Goal: Task Accomplishment & Management: Use online tool/utility

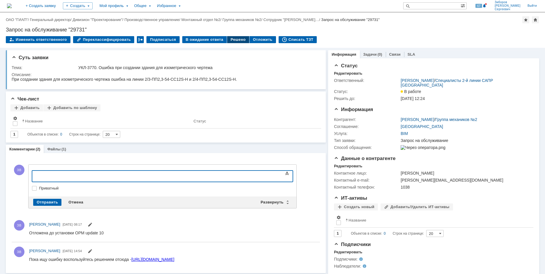
click at [230, 39] on div "Решено" at bounding box center [238, 39] width 22 height 7
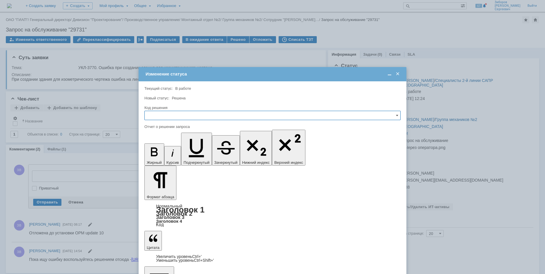
click at [160, 119] on input "text" at bounding box center [273, 115] width 256 height 9
click at [159, 154] on span "Решено" at bounding box center [272, 155] width 249 height 5
type input "Решено"
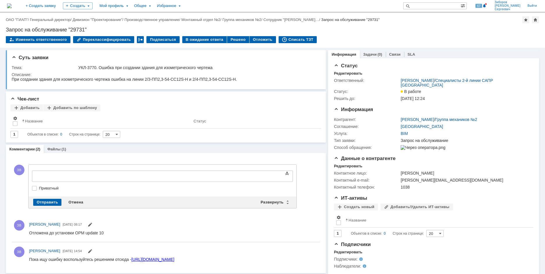
click at [12, 6] on img at bounding box center [9, 5] width 5 height 5
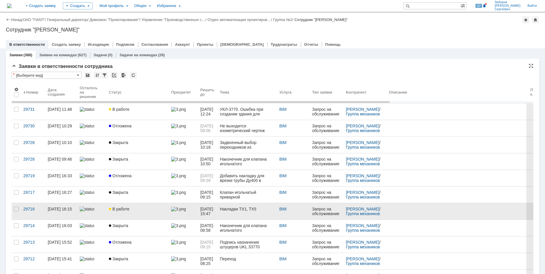
click at [126, 209] on span "В работе" at bounding box center [119, 209] width 20 height 5
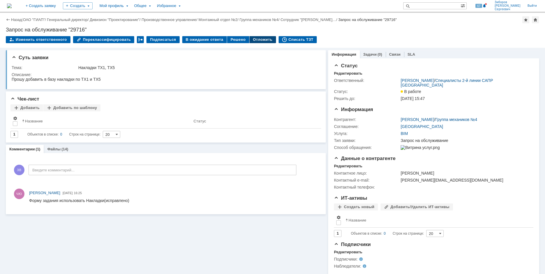
click at [254, 41] on div "Отложить" at bounding box center [263, 39] width 27 height 7
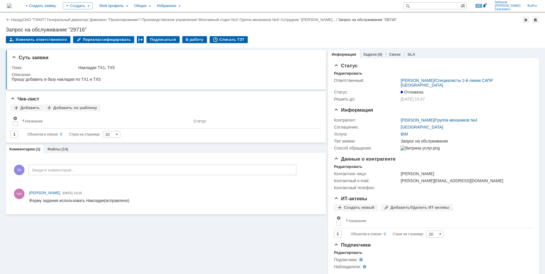
click at [12, 3] on img at bounding box center [9, 5] width 5 height 5
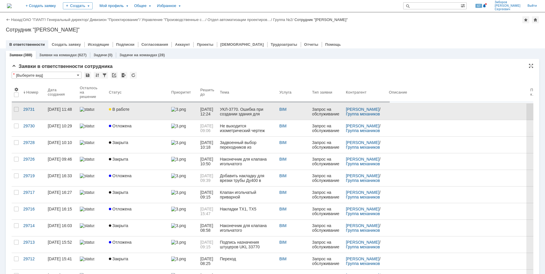
click at [96, 107] on div at bounding box center [92, 109] width 24 height 5
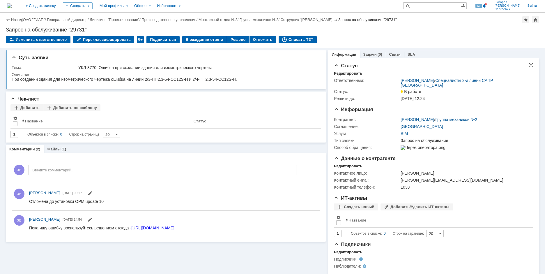
click at [350, 75] on div "Редактировать" at bounding box center [348, 73] width 28 height 5
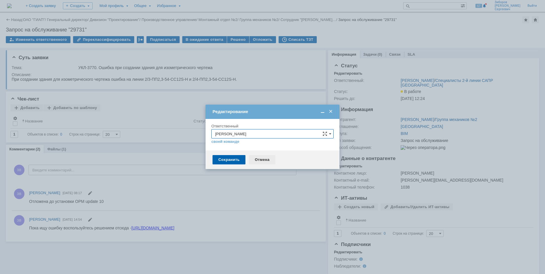
click at [263, 161] on div "Отмена" at bounding box center [262, 159] width 27 height 9
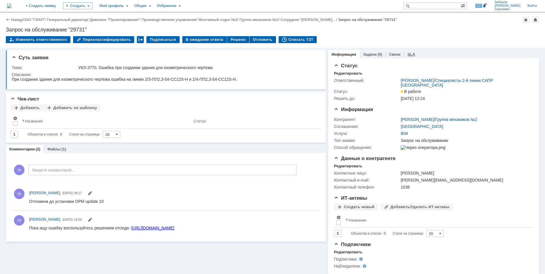
click at [411, 53] on div "SLA" at bounding box center [411, 54] width 15 height 8
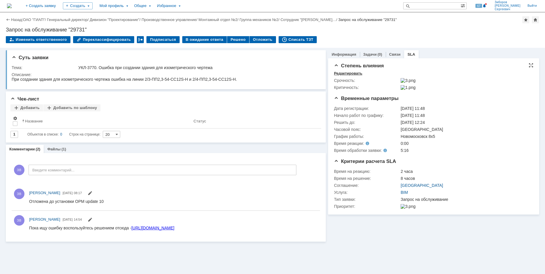
click at [345, 73] on div "Редактировать" at bounding box center [348, 73] width 28 height 5
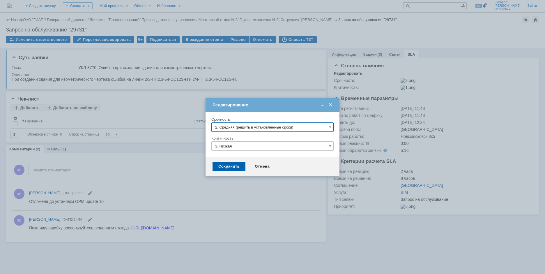
click at [245, 127] on input "2. Средняя (решить в установленные сроки)" at bounding box center [273, 126] width 122 height 9
click at [236, 168] on span "3. Низкая (готовы подождать решение)" at bounding box center [272, 166] width 115 height 5
click at [235, 144] on input "3. Низкая" at bounding box center [273, 145] width 122 height 9
type input "3. Низкая (готовы подождать решение)"
click at [236, 157] on span "[не указано]" at bounding box center [272, 156] width 115 height 5
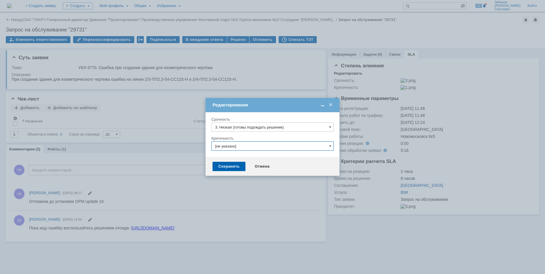
type input "[не указано]"
click at [237, 128] on input "3. Низкая (готовы подождать решение)" at bounding box center [273, 126] width 122 height 9
click at [238, 137] on span "[не указано]" at bounding box center [272, 137] width 115 height 5
type input "[не указано]"
click at [228, 167] on div "Сохранить" at bounding box center [229, 166] width 33 height 9
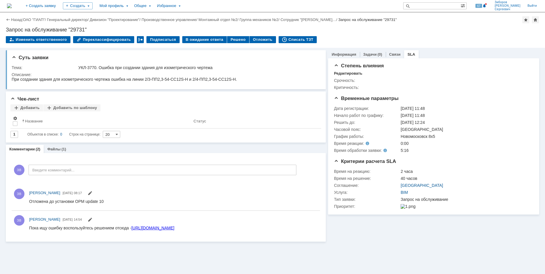
click at [12, 7] on img at bounding box center [9, 5] width 5 height 5
